Goal: Task Accomplishment & Management: Manage account settings

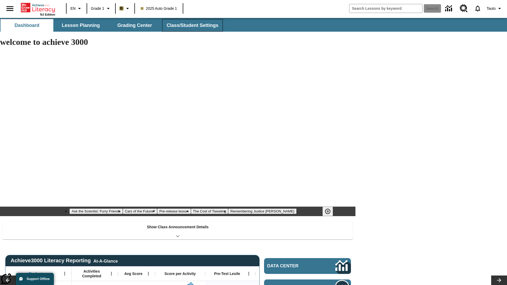
click at [192, 25] on span "Class/Student Settings" at bounding box center [193, 25] width 52 height 6
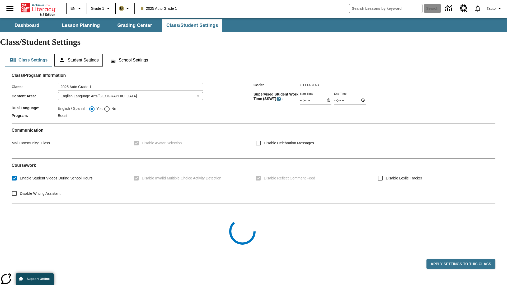
click at [80, 54] on button "Student Settings" at bounding box center [78, 60] width 48 height 13
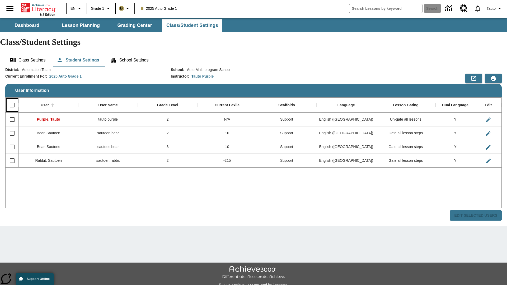
click at [12, 100] on input "Select all rows" at bounding box center [12, 105] width 11 height 11
checkbox input "true"
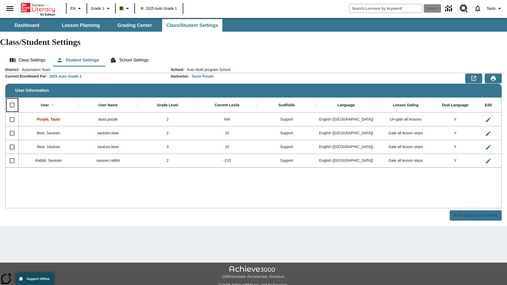
checkbox input "true"
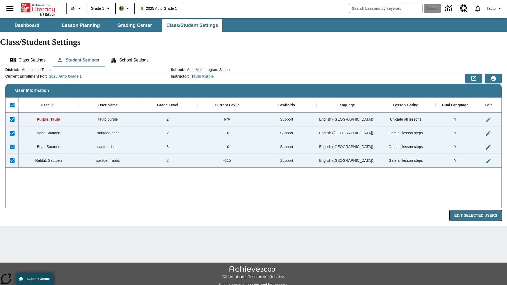
click at [478, 211] on button "Edit Selected Users" at bounding box center [476, 216] width 52 height 10
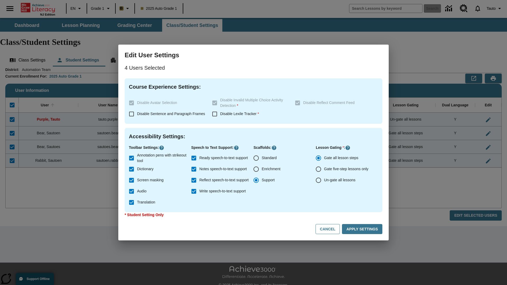
click at [256, 169] on input "Enrichment" at bounding box center [256, 169] width 11 height 11
click at [330, 229] on button "Cancel" at bounding box center [328, 229] width 24 height 10
radio input "false"
radio input "true"
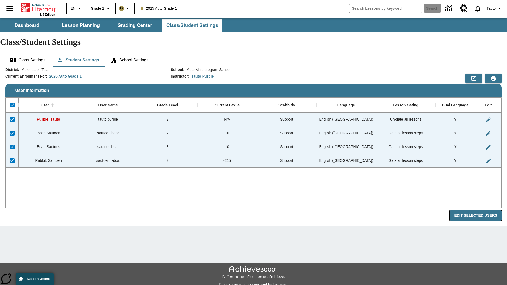
click at [478, 211] on button "Edit Selected Users" at bounding box center [476, 216] width 52 height 10
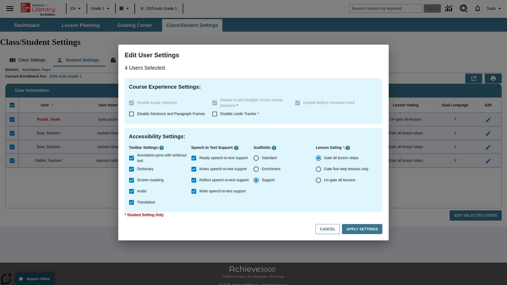
click at [256, 169] on input "Enrichment" at bounding box center [256, 169] width 11 height 11
radio input "true"
click at [363, 229] on button "Apply Settings" at bounding box center [362, 229] width 40 height 10
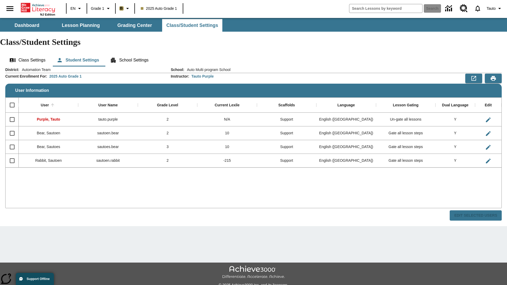
checkbox input "false"
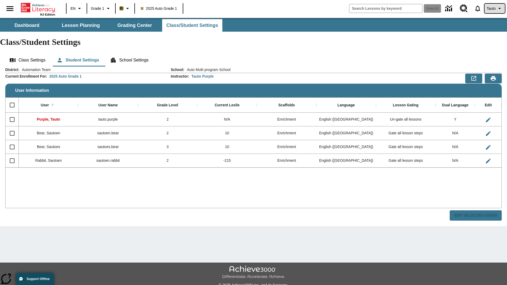
click at [494, 8] on span "Tauto" at bounding box center [491, 9] width 9 height 6
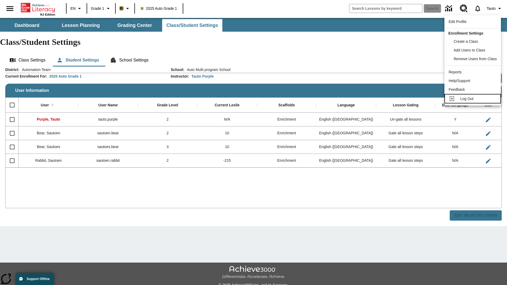
click at [474, 99] on span "Log Out" at bounding box center [466, 99] width 13 height 4
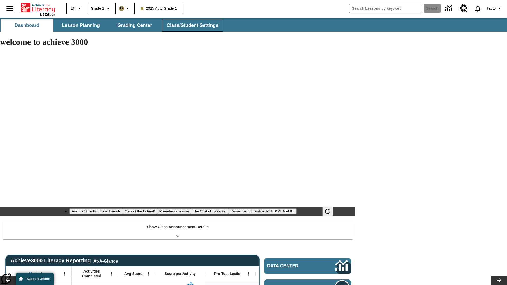
click at [192, 25] on span "Class/Student Settings" at bounding box center [193, 25] width 52 height 6
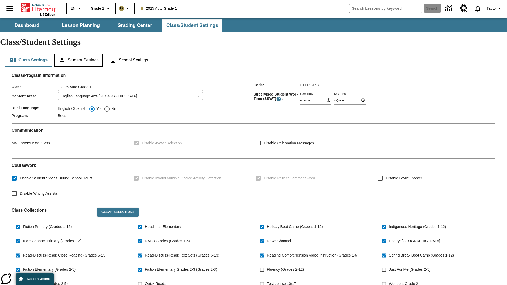
click at [80, 54] on button "Student Settings" at bounding box center [78, 60] width 48 height 13
